Goal: Task Accomplishment & Management: Manage account settings

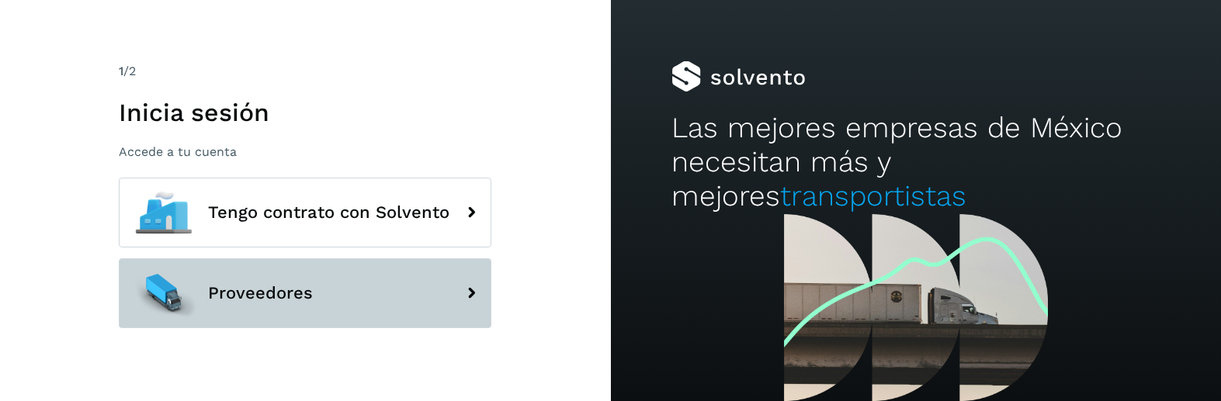
click at [293, 289] on span "Proveedores" at bounding box center [260, 293] width 105 height 19
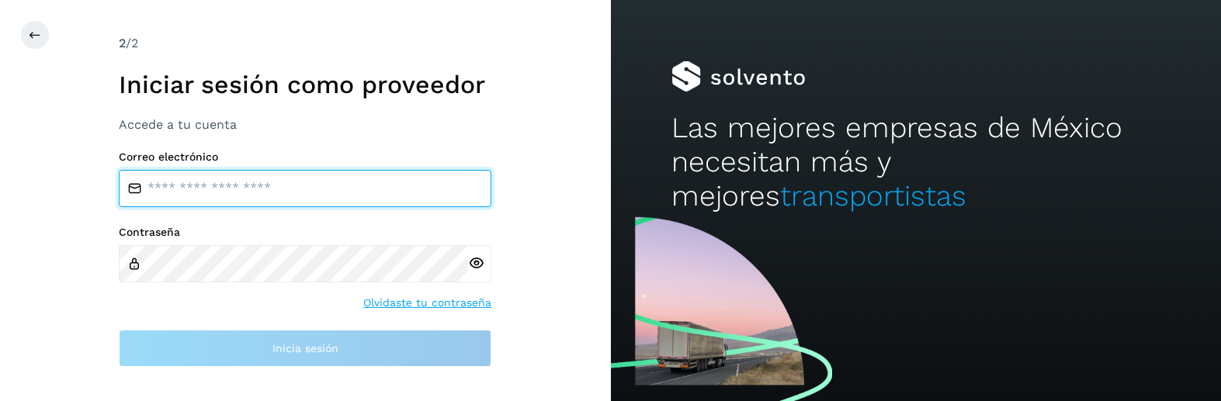
click at [326, 189] on input "email" at bounding box center [305, 188] width 372 height 37
type input "**********"
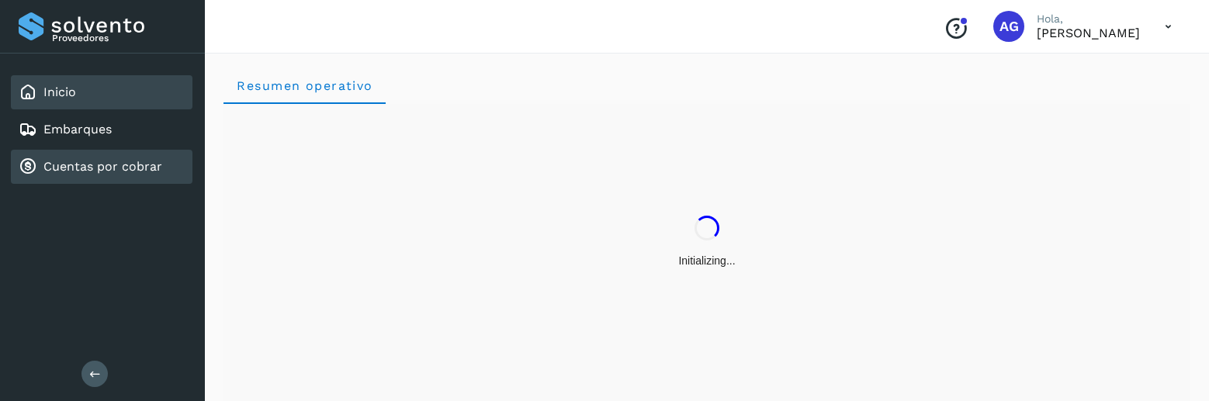
click at [147, 170] on link "Cuentas por cobrar" at bounding box center [102, 166] width 119 height 15
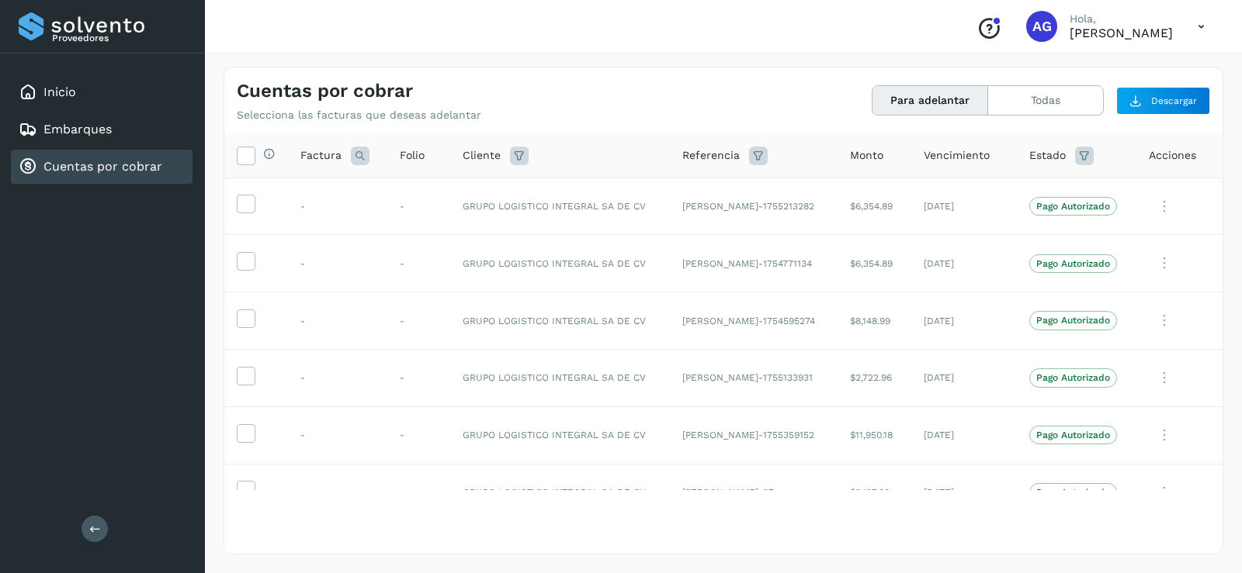
scroll to position [604, 0]
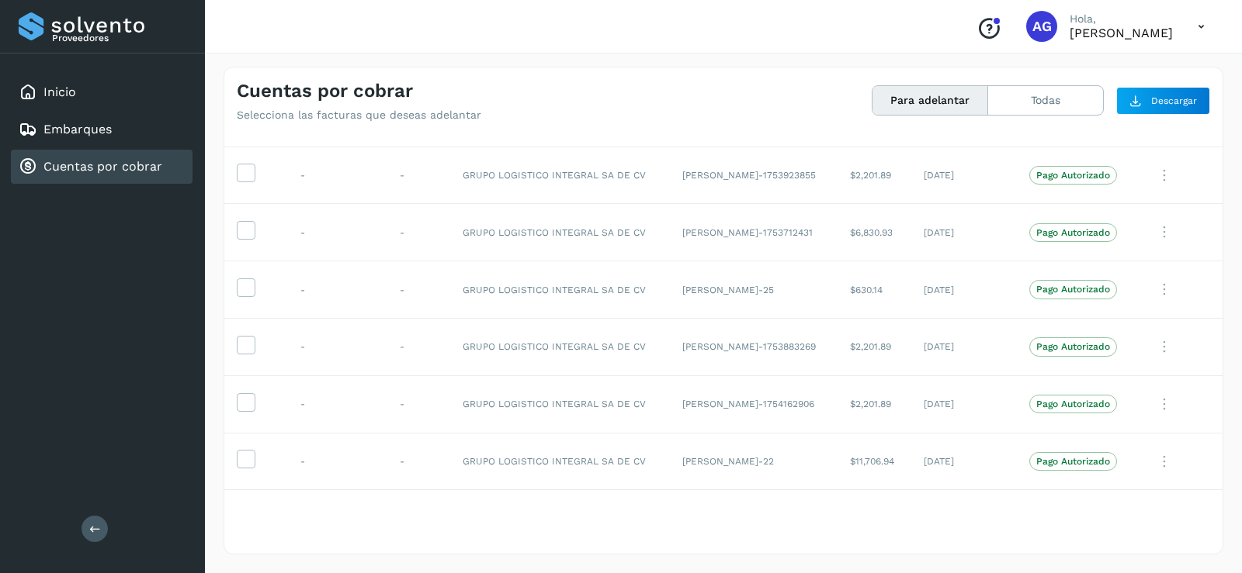
click at [808, 400] on div "Selecciona todas las facturas disponibles para adelanto Factura Folio Cliente R…" at bounding box center [723, 343] width 998 height 418
click at [809, 400] on div "Selecciona todas las facturas disponibles para adelanto Factura Folio Cliente R…" at bounding box center [723, 343] width 998 height 418
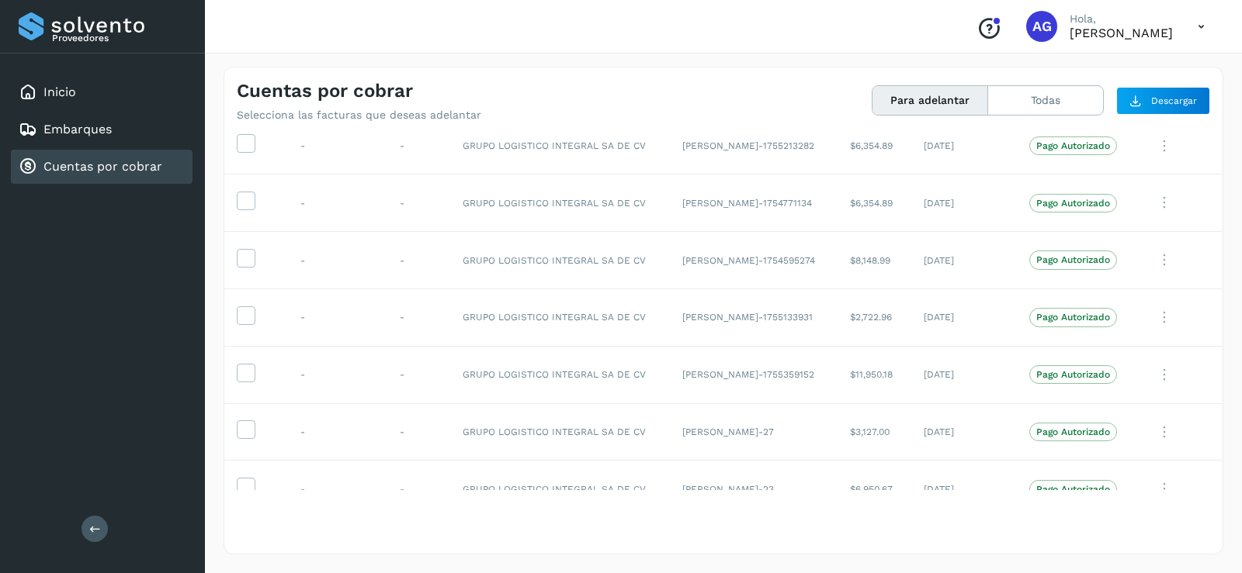
scroll to position [0, 0]
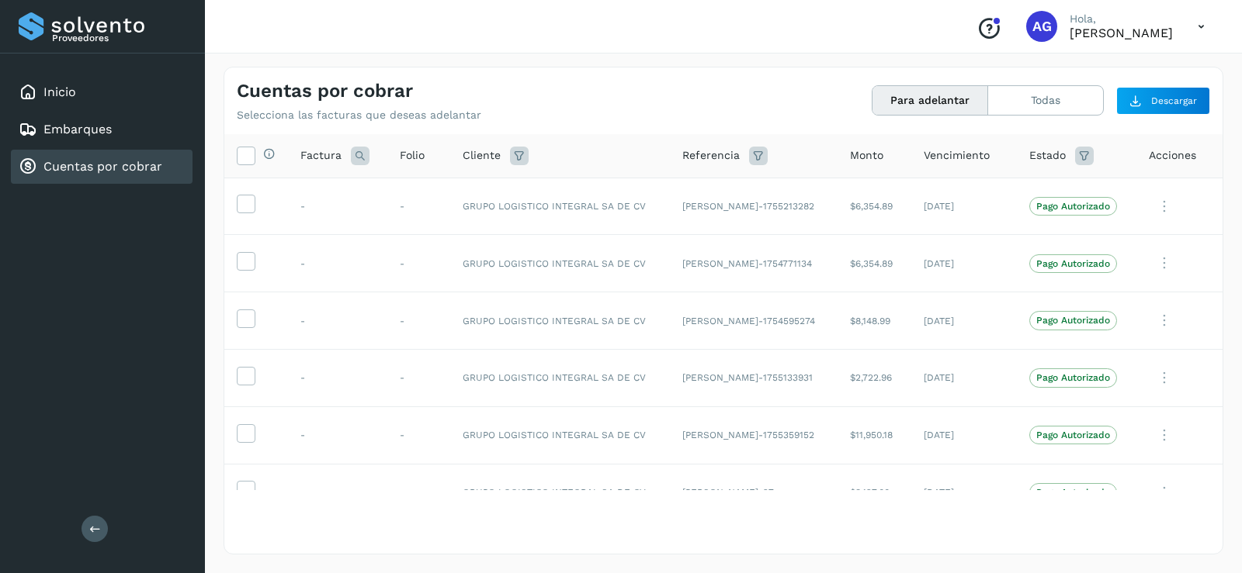
click at [694, 28] on div "Conoce nuestros beneficios AG Hola, [PERSON_NAME]" at bounding box center [723, 27] width 1037 height 54
click at [751, 102] on div "Cuentas por cobrar Selecciona las facturas que deseas adelantar Para adelantar …" at bounding box center [723, 95] width 998 height 54
click at [245, 201] on icon at bounding box center [245, 203] width 16 height 16
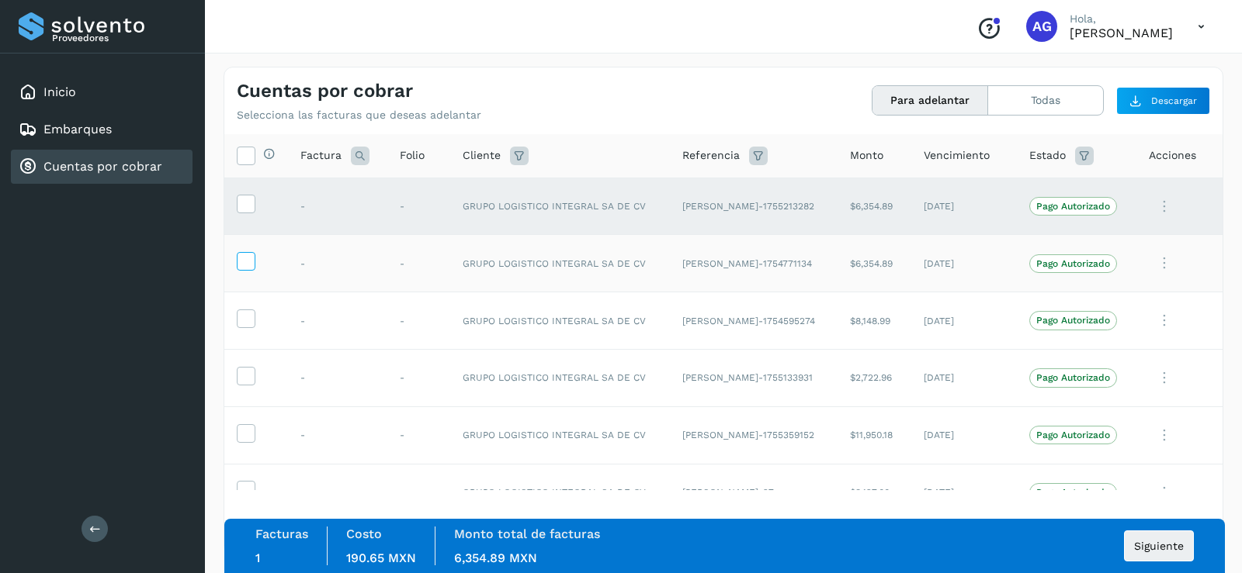
click at [246, 262] on icon at bounding box center [245, 260] width 16 height 16
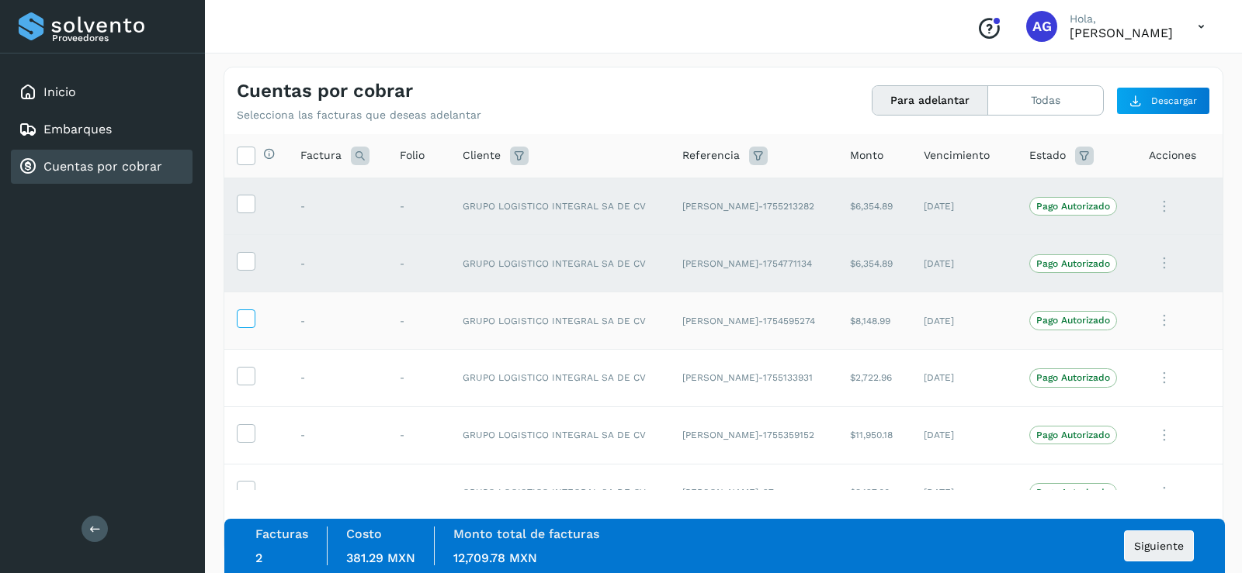
click at [250, 319] on icon at bounding box center [245, 318] width 16 height 16
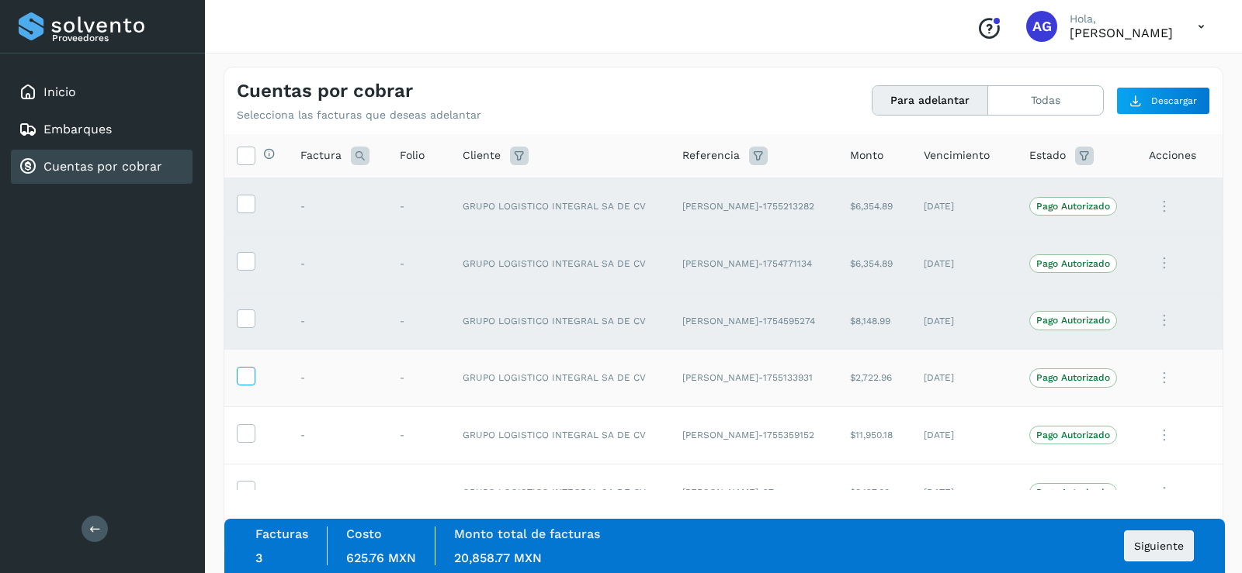
click at [245, 373] on icon at bounding box center [245, 375] width 16 height 16
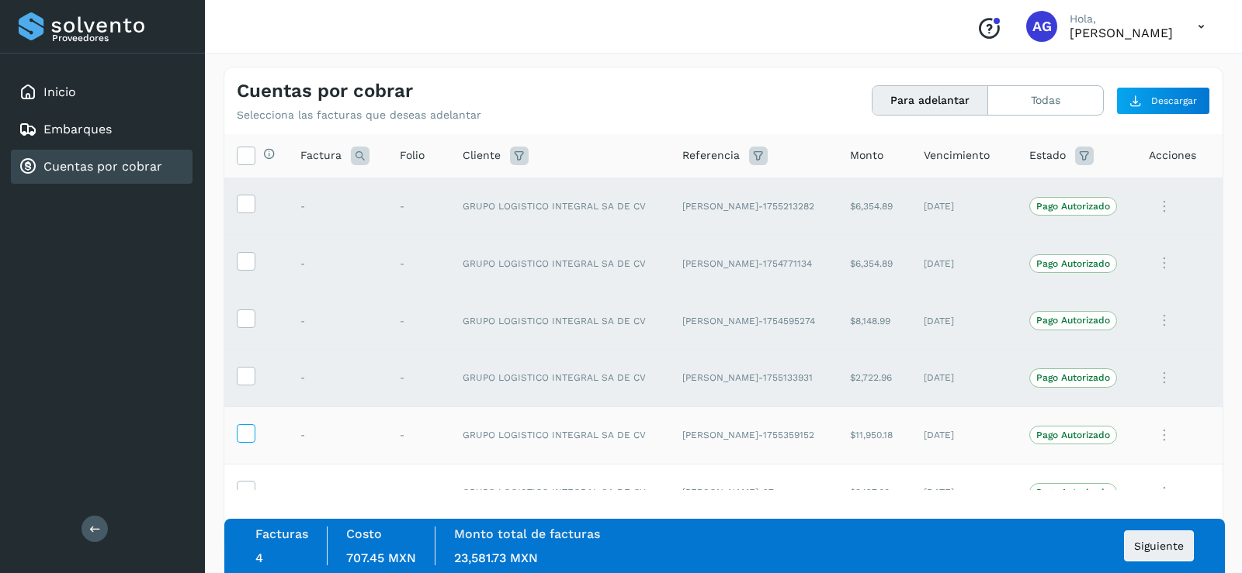
click at [245, 400] on icon at bounding box center [245, 432] width 16 height 16
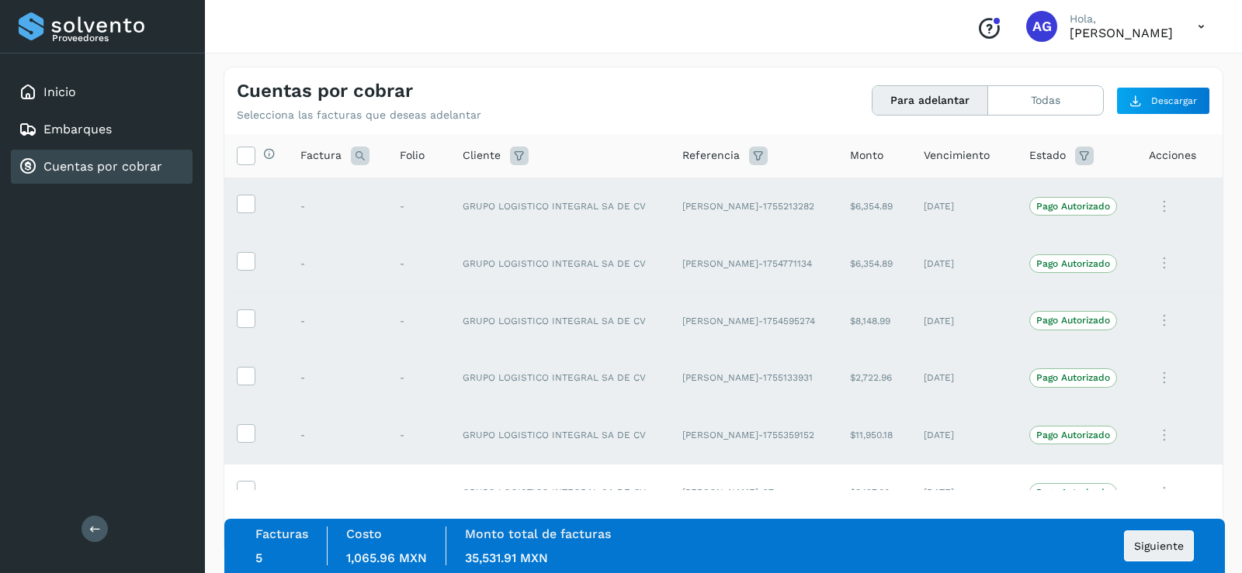
scroll to position [78, 0]
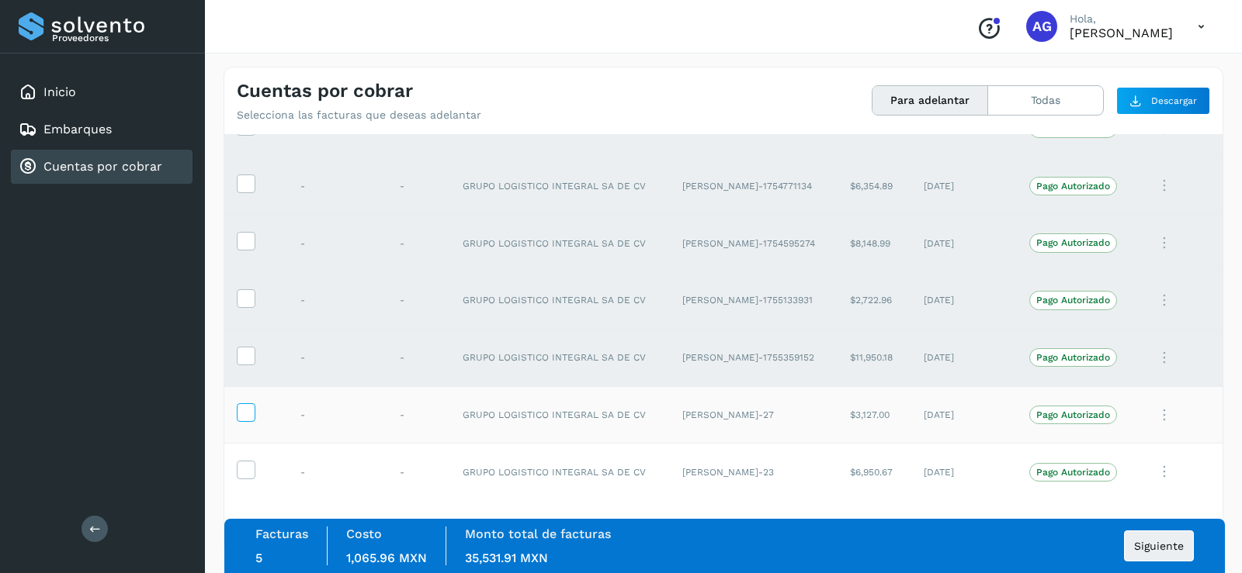
click at [241, 400] on icon at bounding box center [245, 412] width 16 height 16
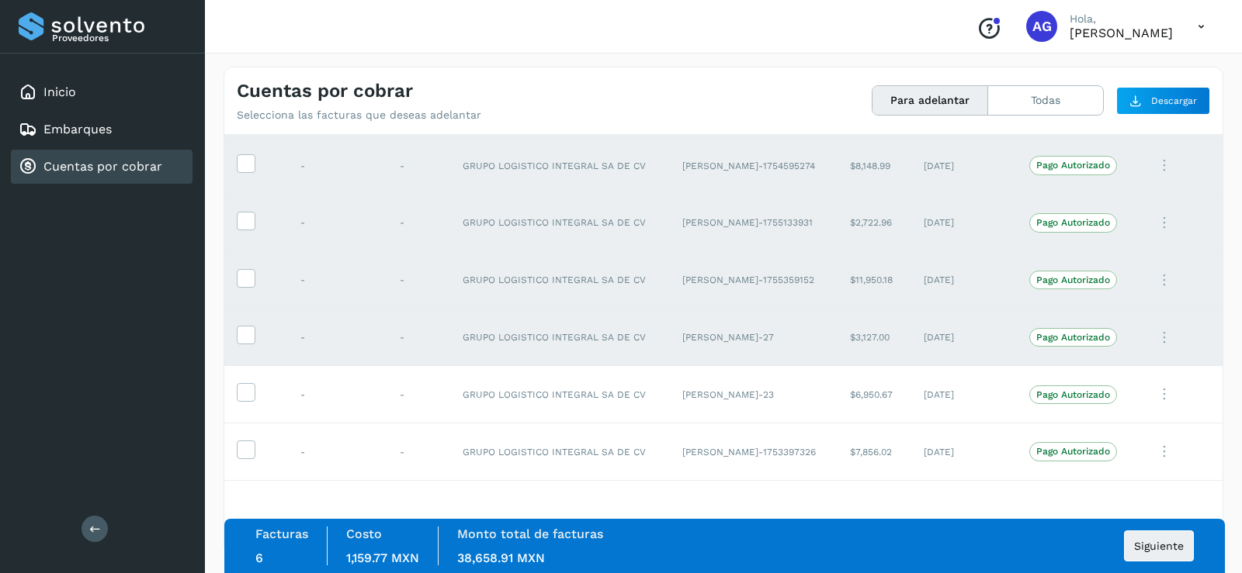
scroll to position [0, 0]
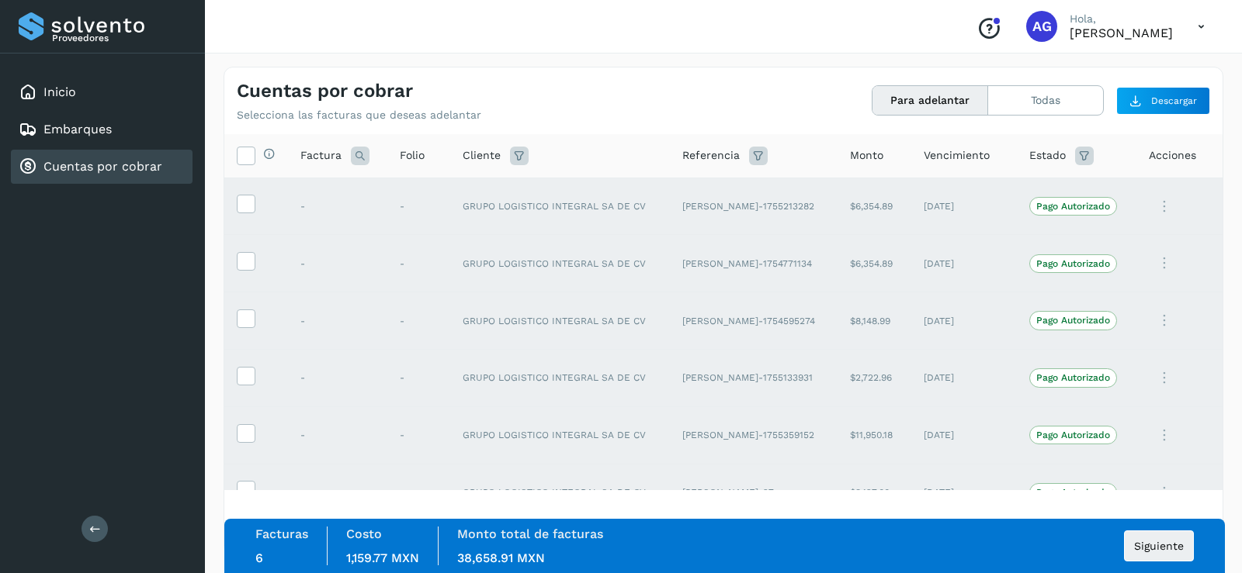
click at [247, 210] on icon at bounding box center [245, 203] width 16 height 16
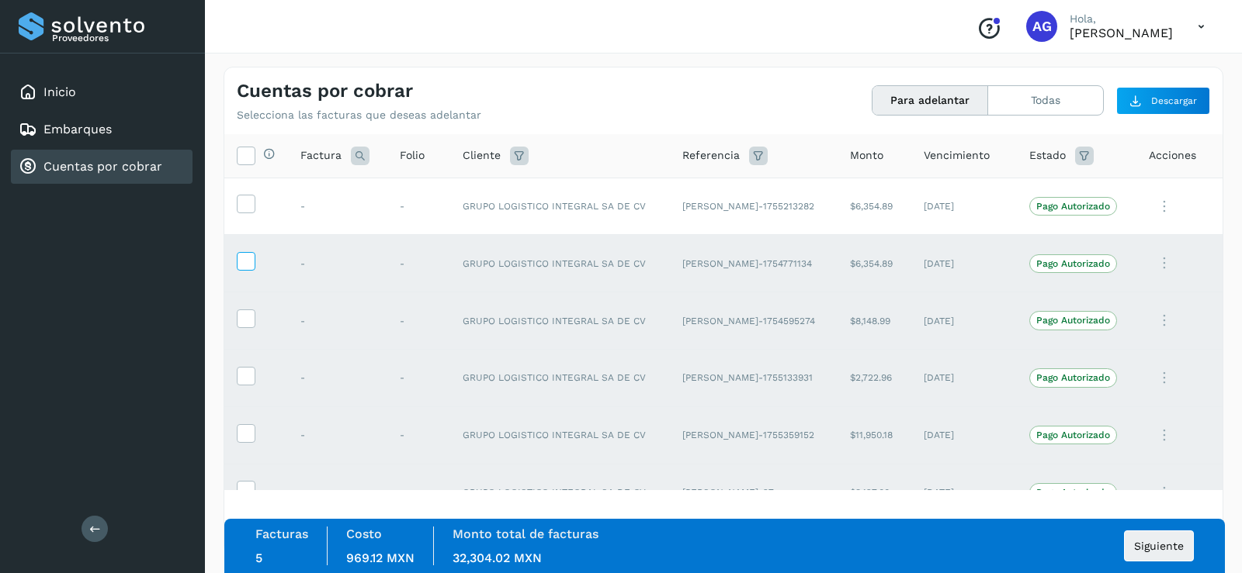
click at [248, 261] on icon at bounding box center [245, 260] width 16 height 16
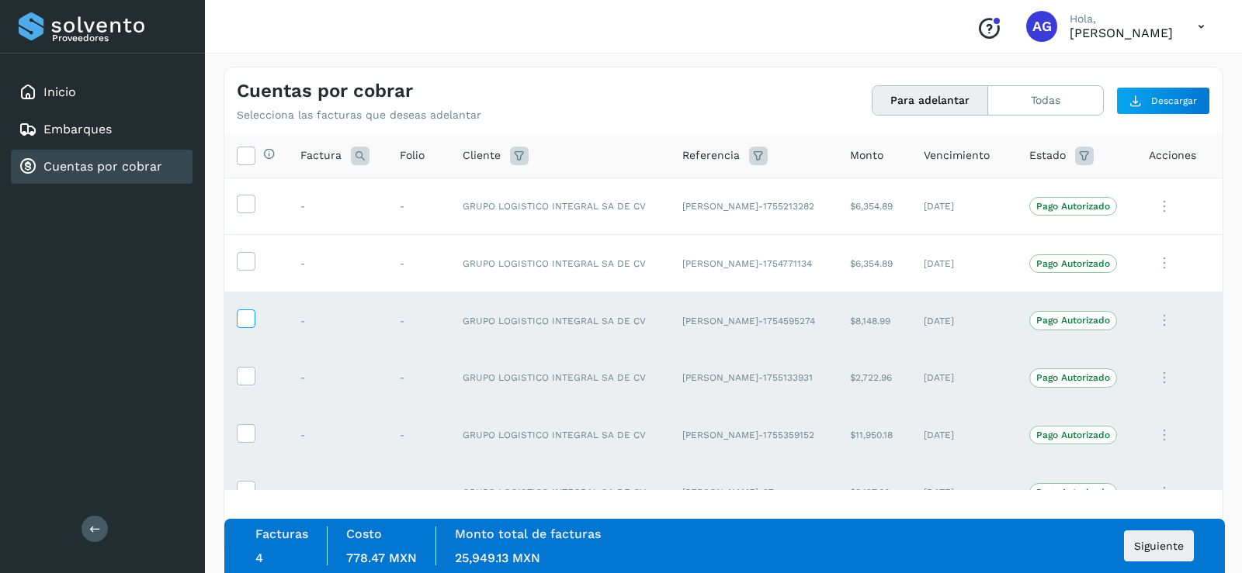
click at [246, 324] on icon at bounding box center [245, 318] width 16 height 16
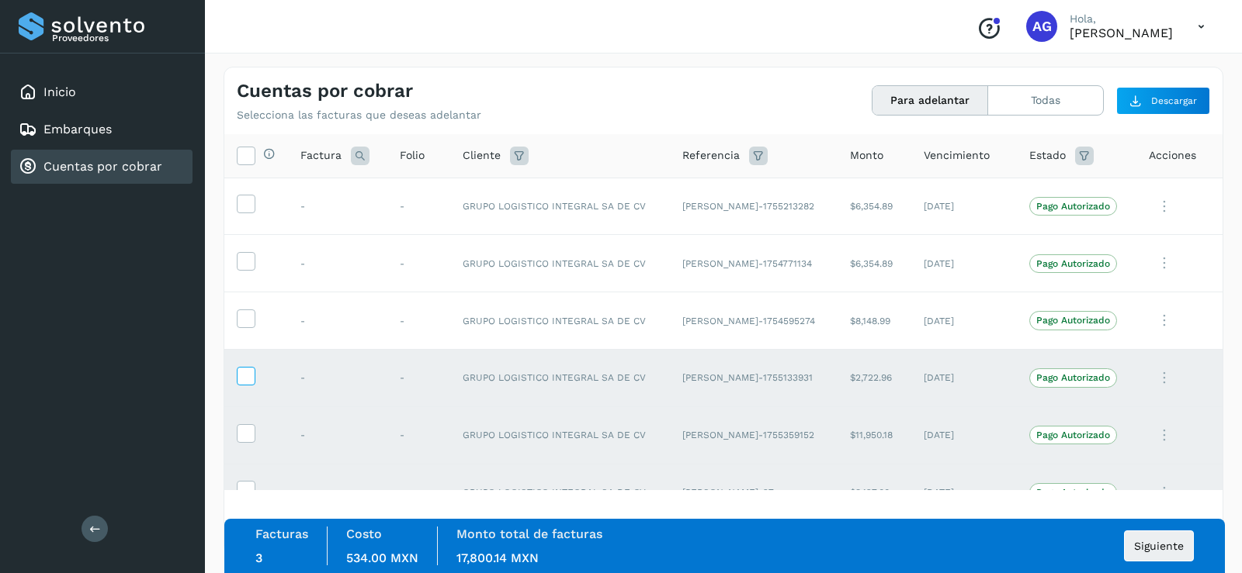
click at [241, 370] on icon at bounding box center [245, 375] width 16 height 16
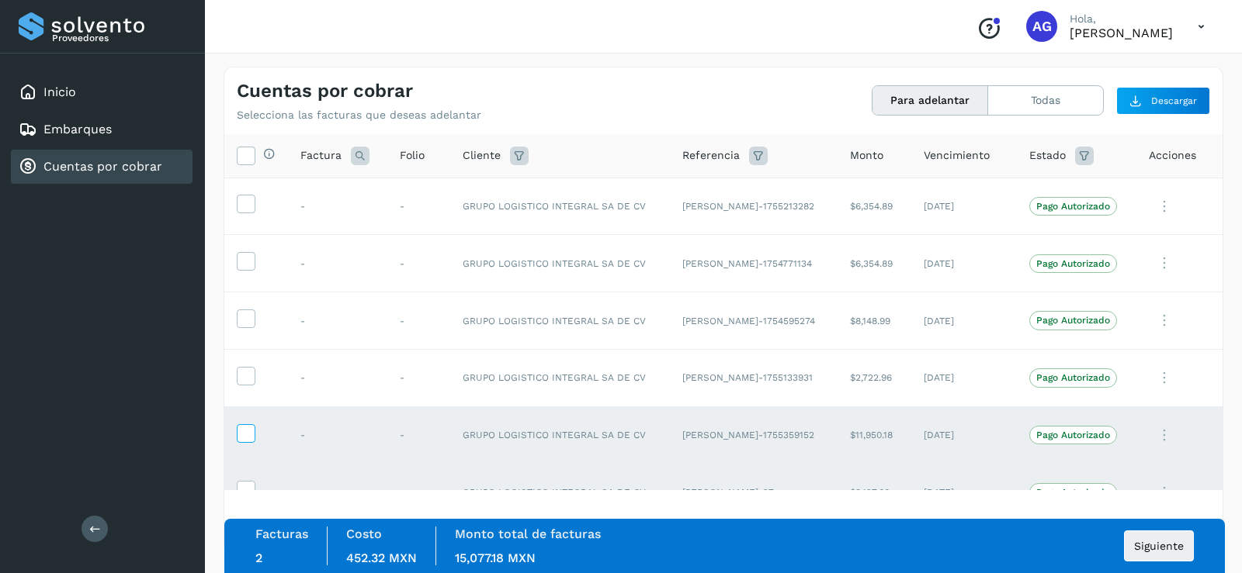
click at [241, 400] on icon at bounding box center [245, 432] width 16 height 16
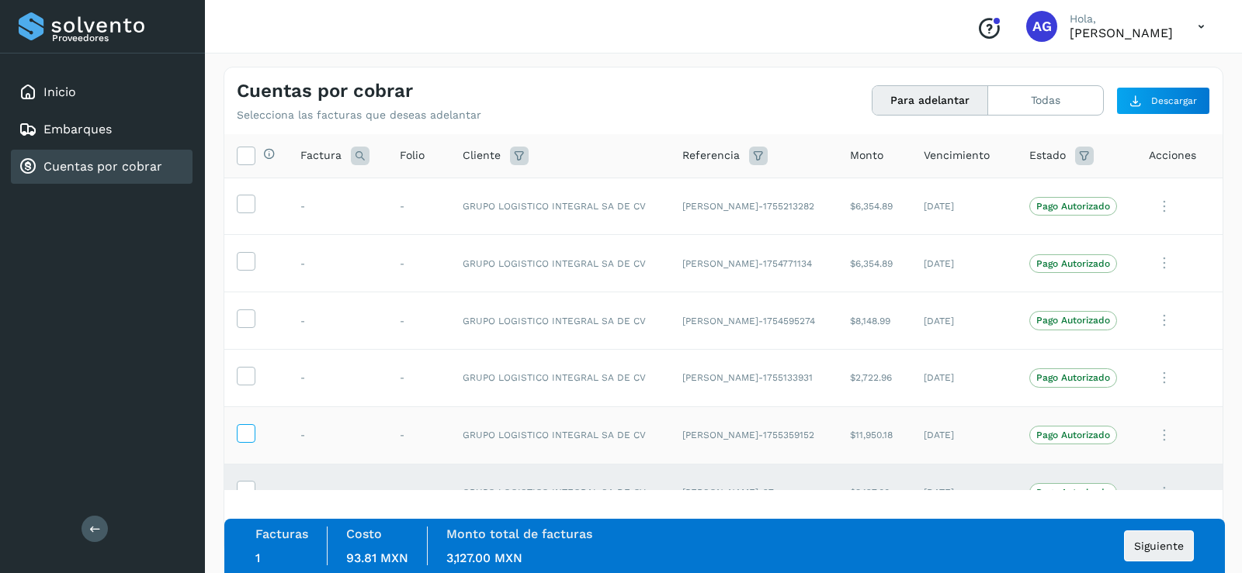
scroll to position [78, 0]
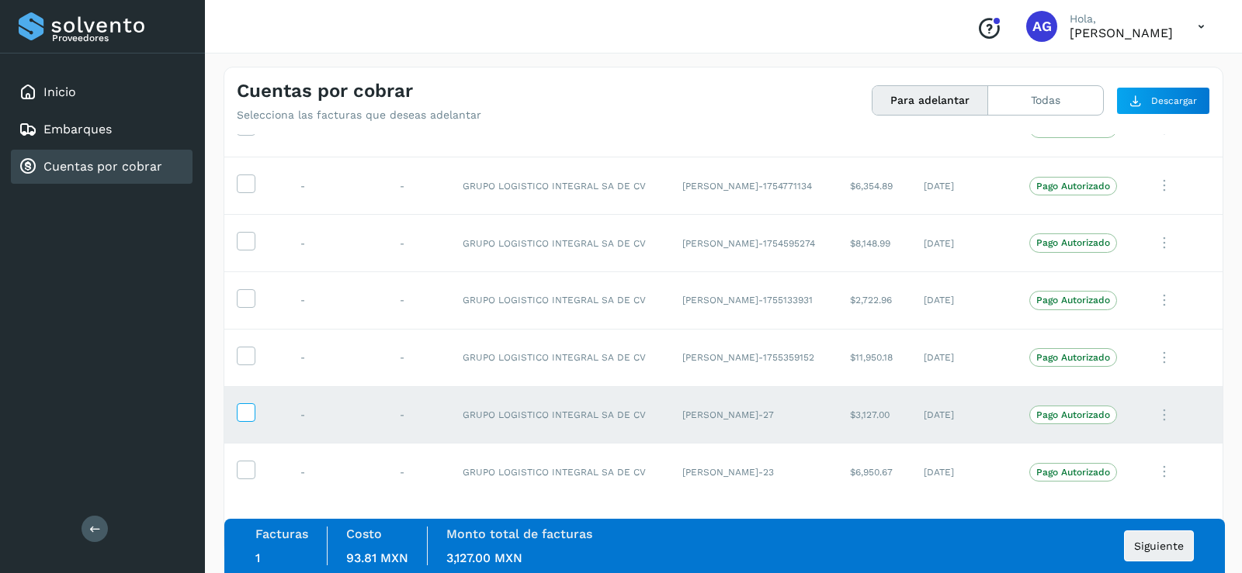
click at [245, 400] on icon at bounding box center [245, 412] width 16 height 16
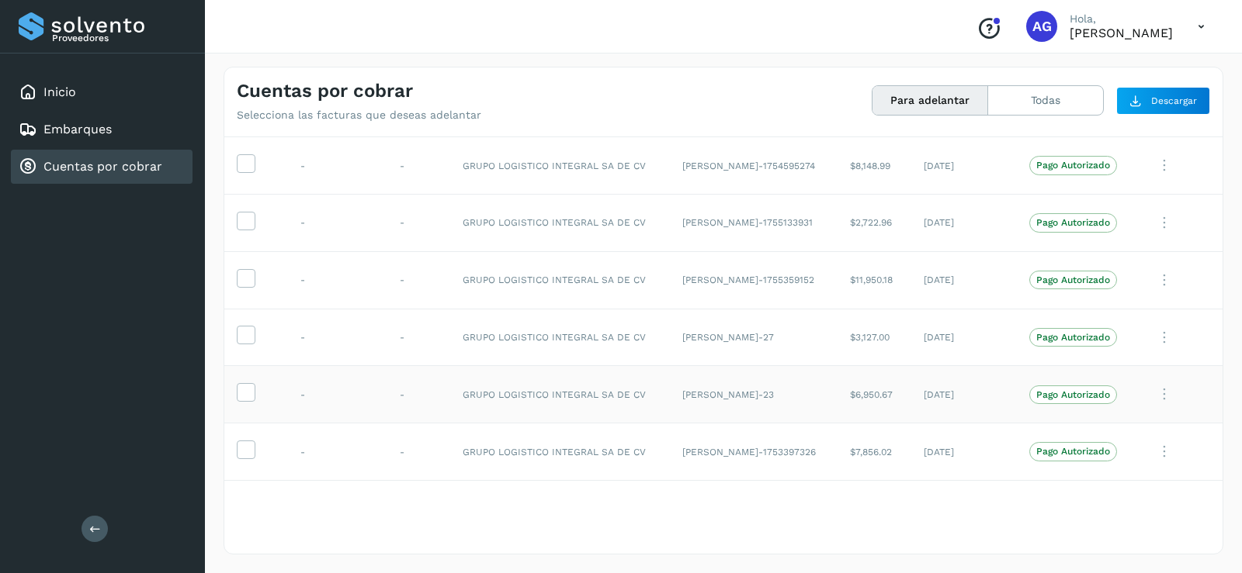
scroll to position [233, 0]
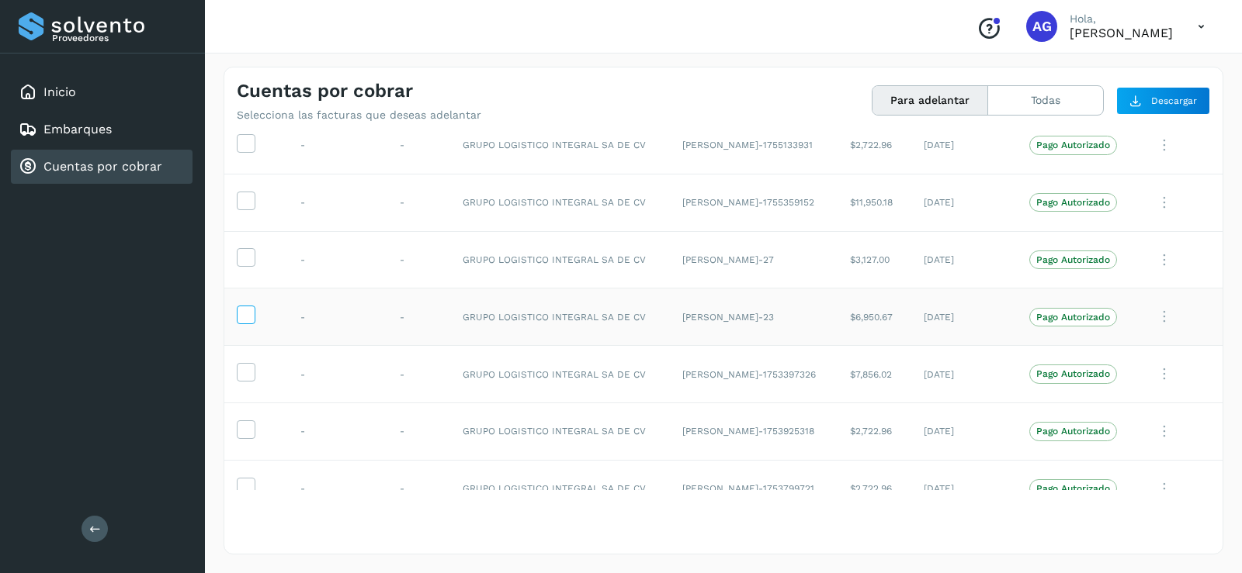
click at [247, 316] on icon at bounding box center [245, 314] width 16 height 16
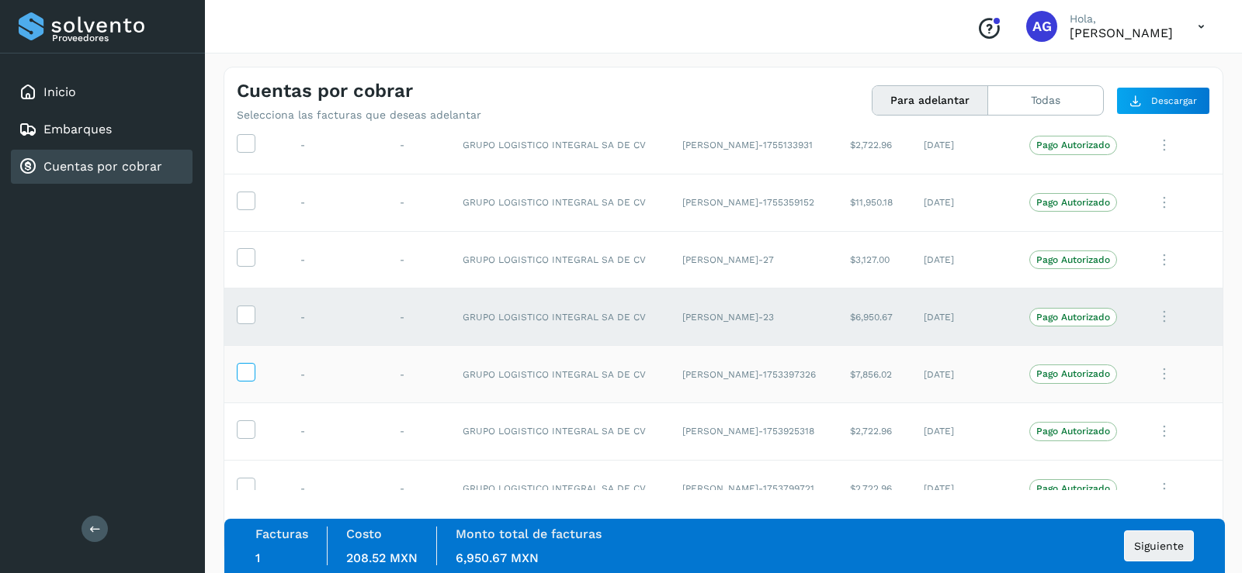
click at [244, 372] on icon at bounding box center [245, 371] width 16 height 16
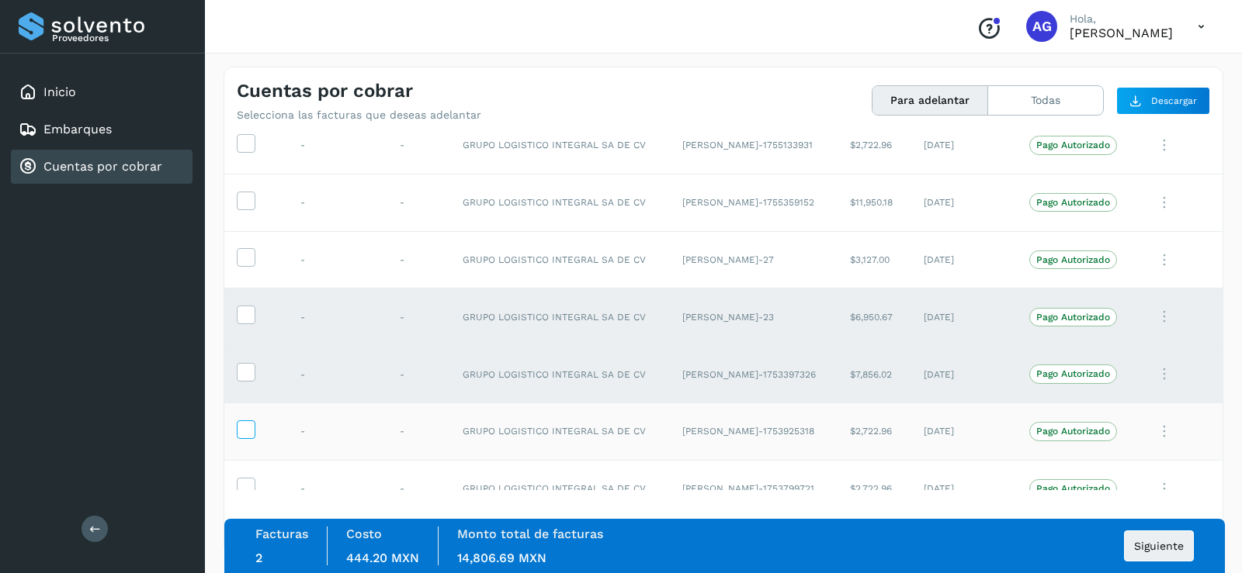
click at [251, 400] on icon at bounding box center [245, 429] width 16 height 16
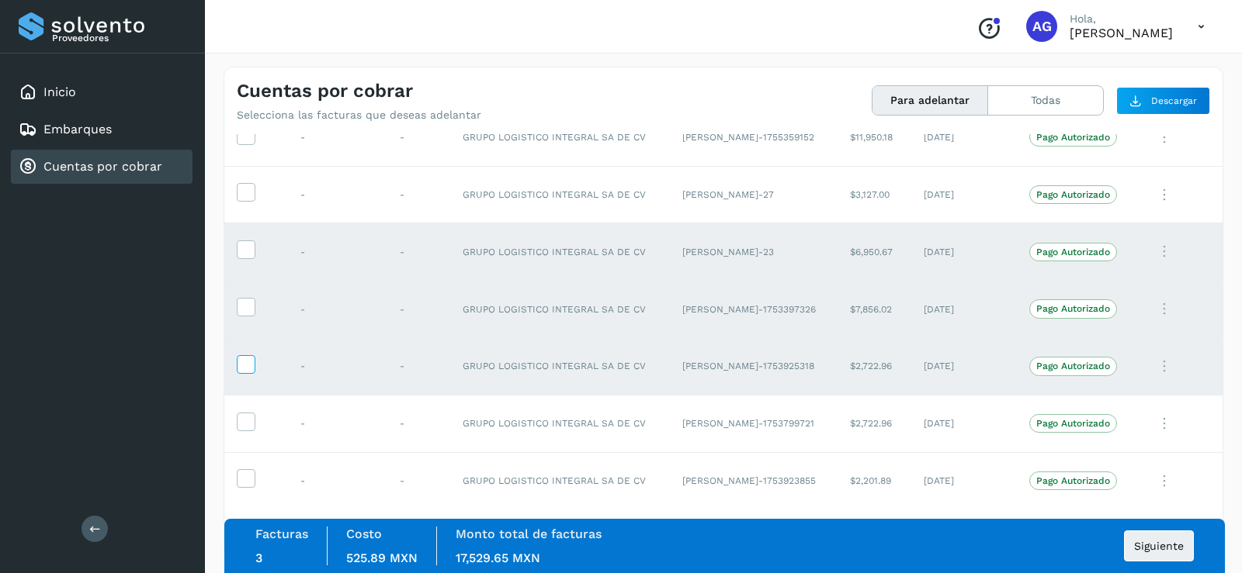
scroll to position [388, 0]
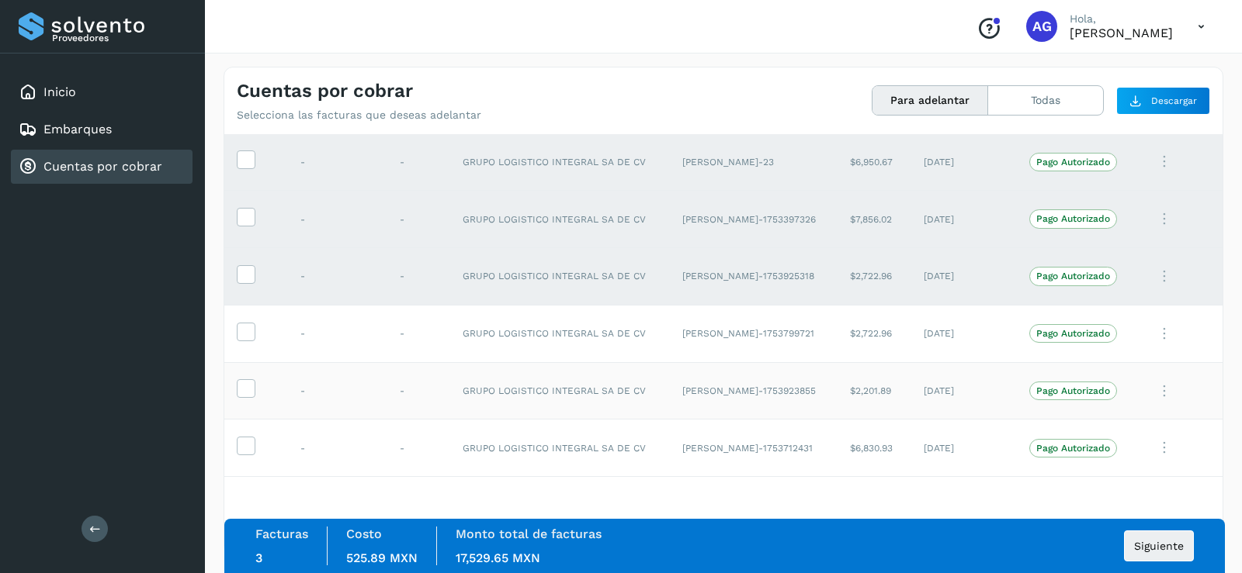
drag, startPoint x: 247, startPoint y: 327, endPoint x: 248, endPoint y: 366, distance: 38.8
click at [248, 328] on icon at bounding box center [245, 331] width 16 height 16
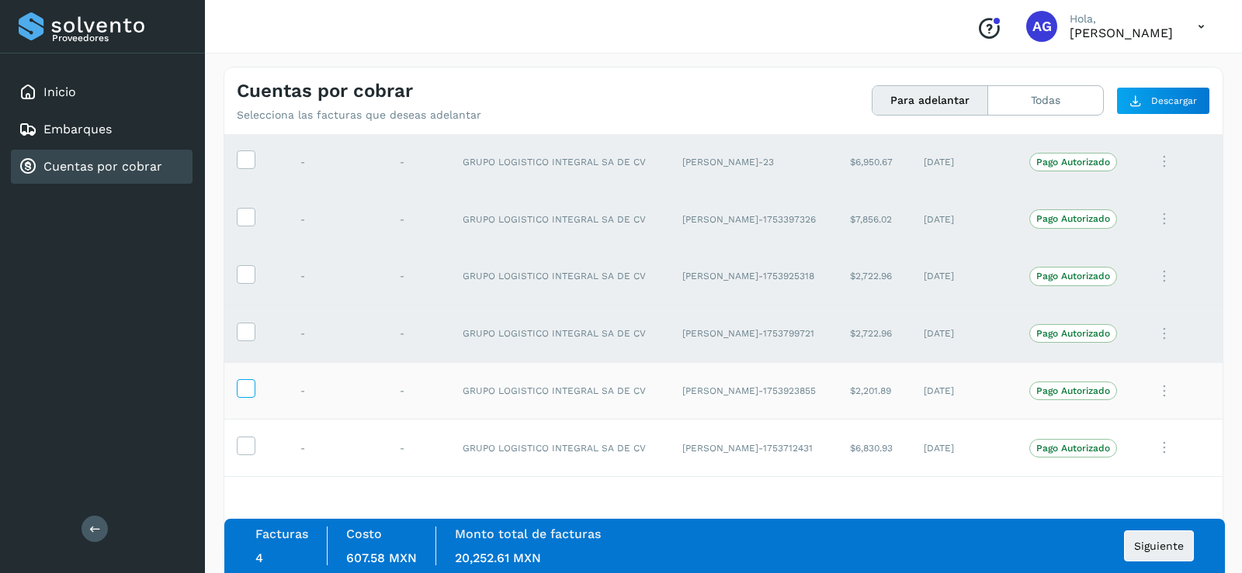
click at [244, 394] on icon at bounding box center [245, 387] width 16 height 16
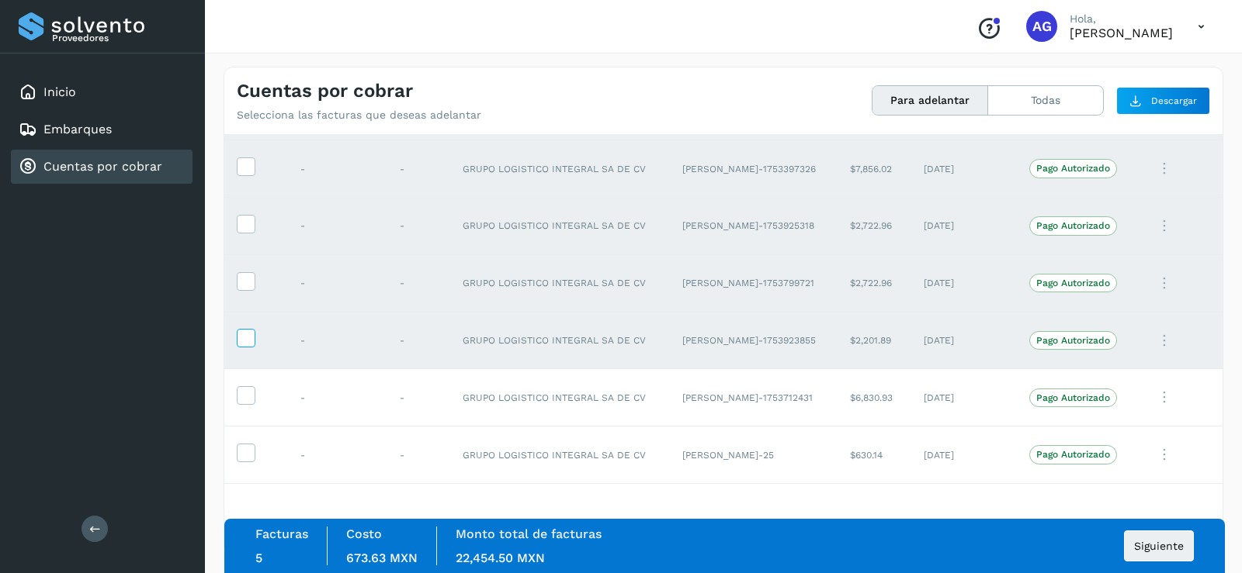
scroll to position [466, 0]
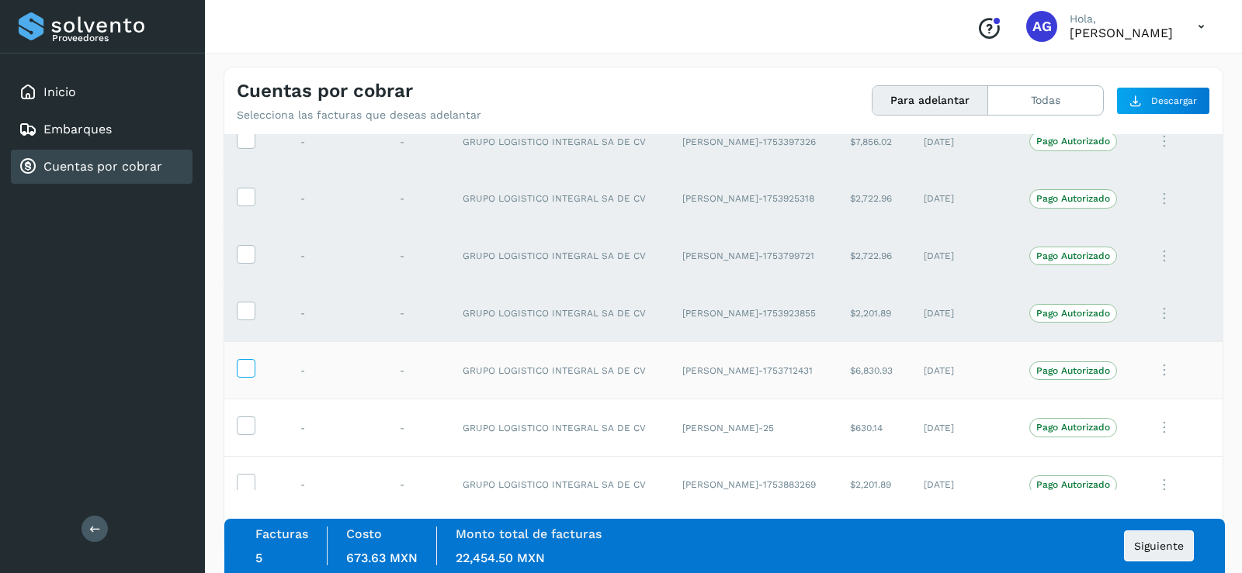
click at [246, 371] on icon at bounding box center [245, 367] width 16 height 16
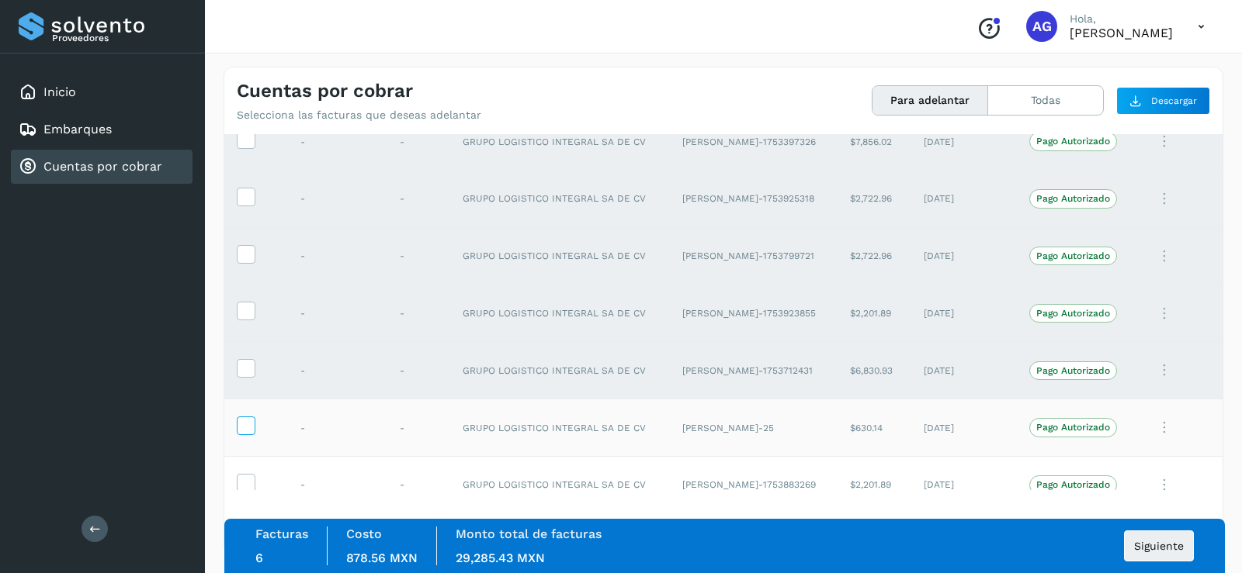
scroll to position [543, 0]
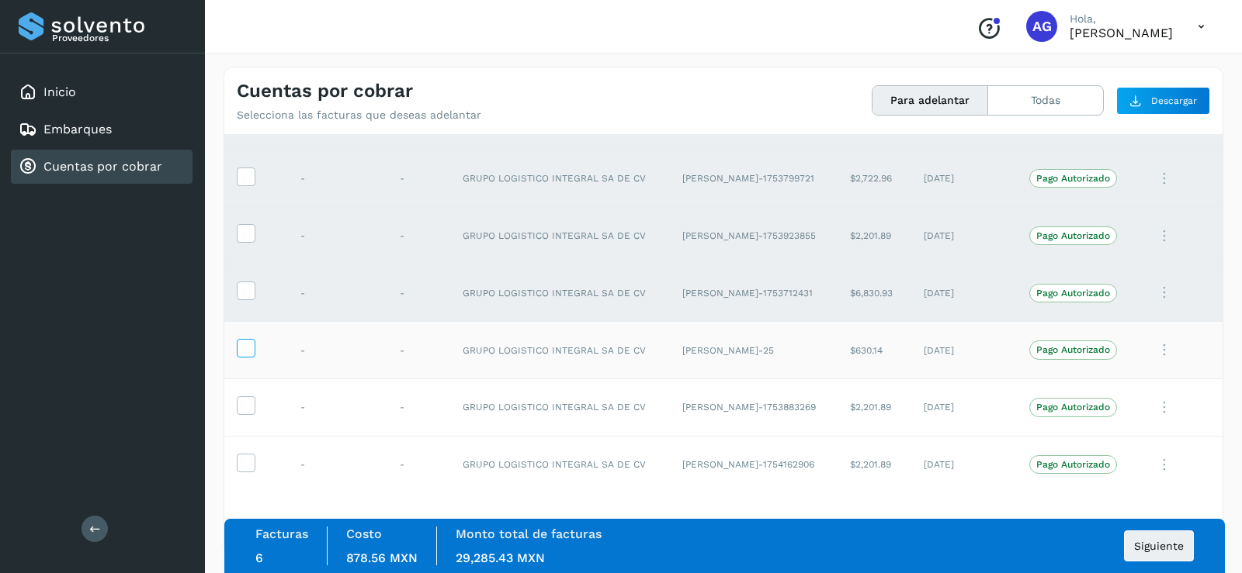
click at [241, 351] on icon at bounding box center [245, 347] width 16 height 16
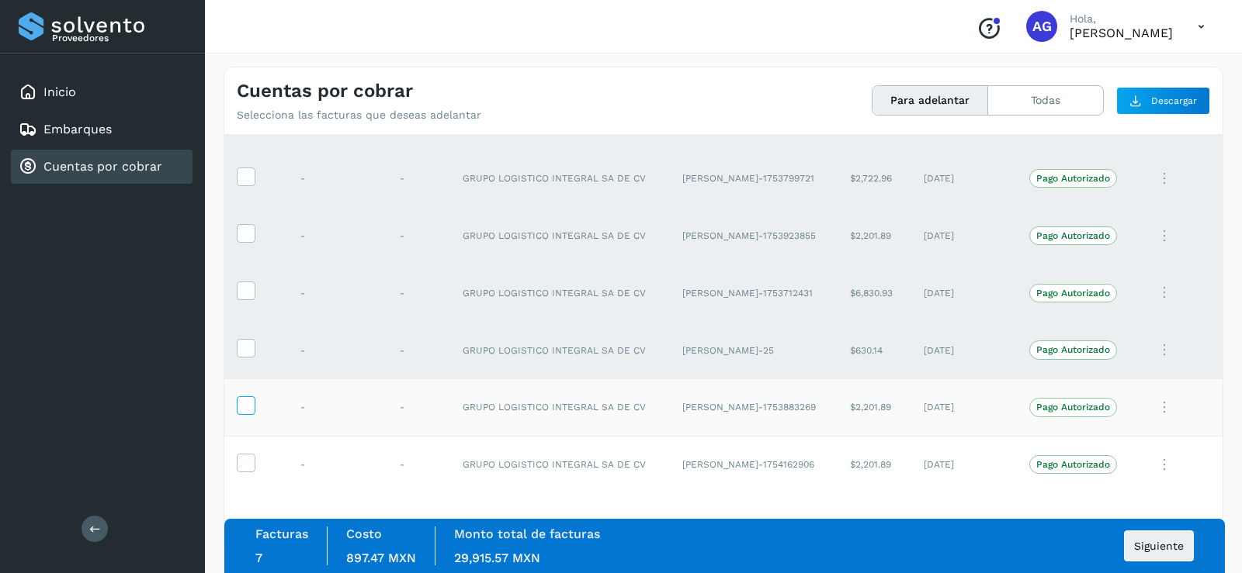
click at [244, 400] on icon at bounding box center [245, 405] width 16 height 16
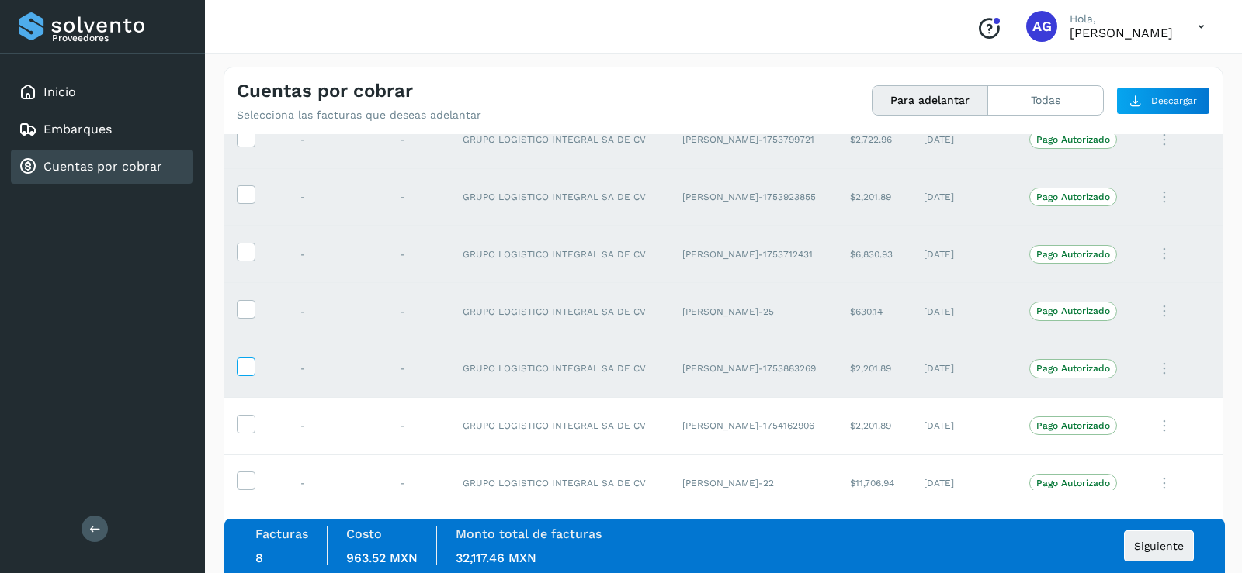
scroll to position [604, 0]
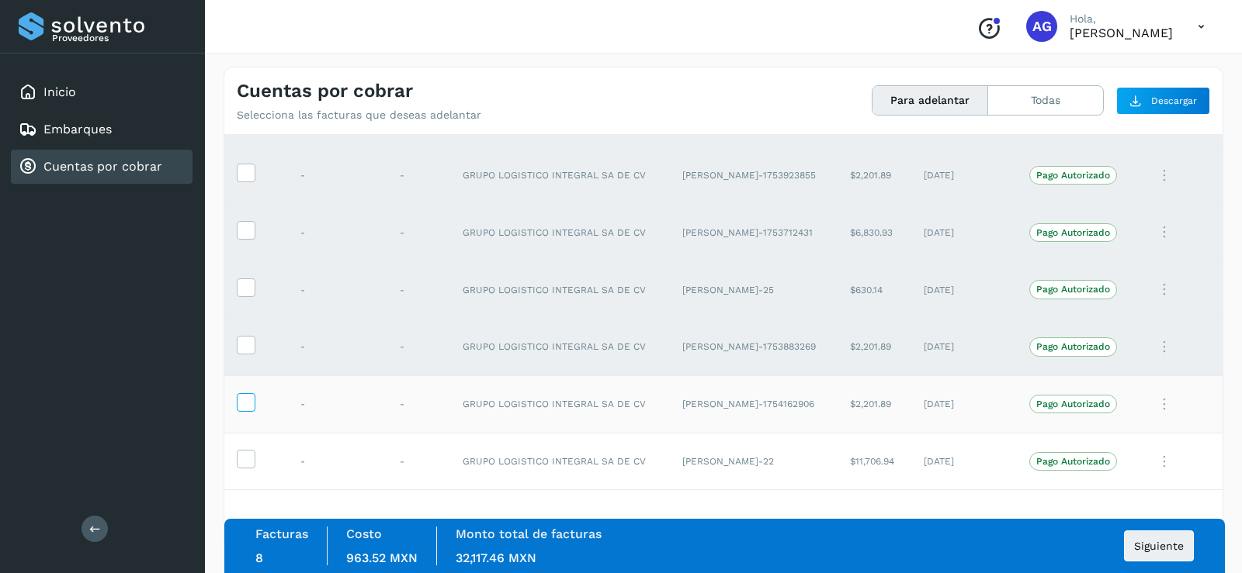
click at [248, 399] on icon at bounding box center [245, 401] width 16 height 16
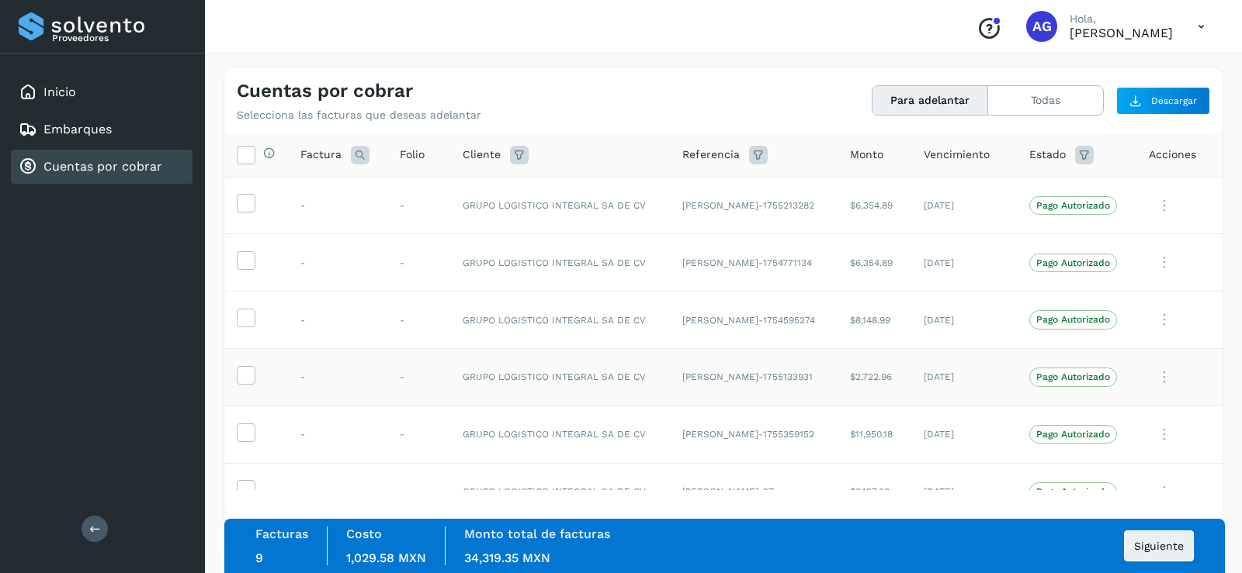
scroll to position [0, 0]
click at [1027, 106] on button "Todas" at bounding box center [1045, 100] width 115 height 29
click at [1201, 26] on icon at bounding box center [1201, 27] width 32 height 32
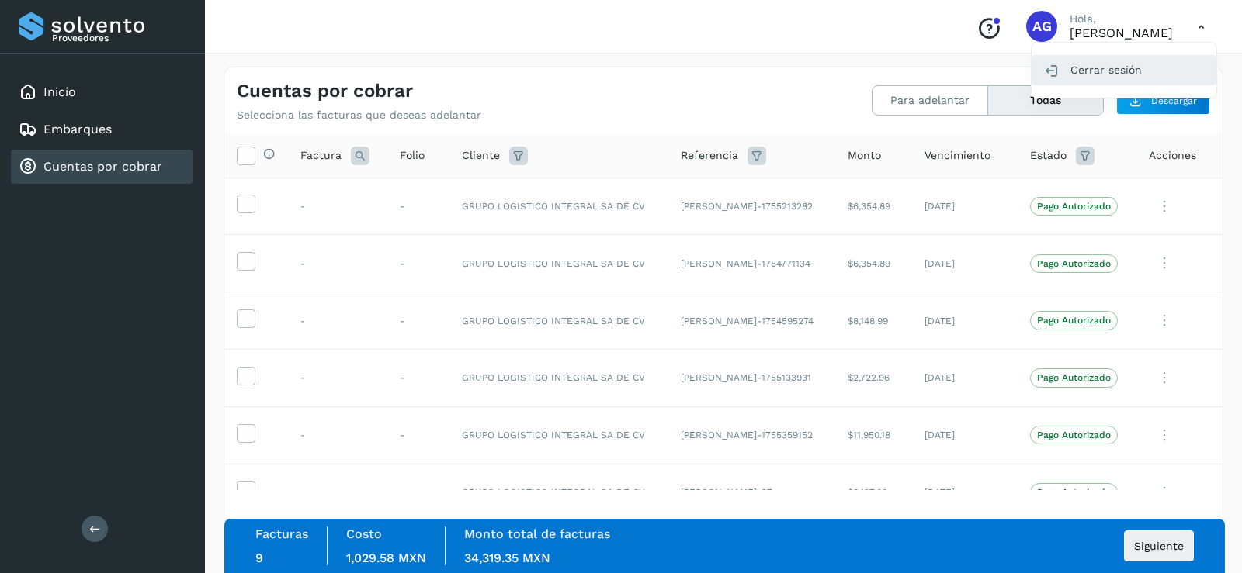
click at [1149, 80] on div "Cerrar sesión" at bounding box center [1123, 69] width 185 height 29
